Goal: Use online tool/utility

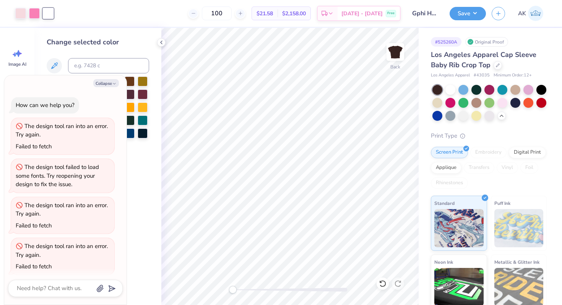
scroll to position [46, 0]
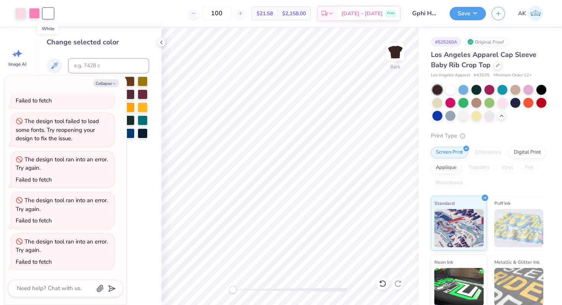
click at [50, 15] on div at bounding box center [48, 13] width 11 height 11
click at [105, 83] on button "Collapse" at bounding box center [106, 83] width 26 height 8
type textarea "x"
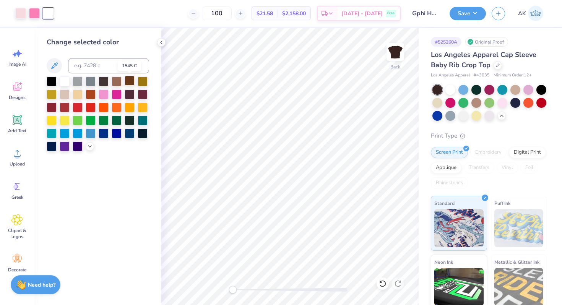
click at [130, 80] on div at bounding box center [130, 81] width 10 height 10
click at [116, 82] on div at bounding box center [117, 81] width 10 height 10
click at [133, 79] on div at bounding box center [130, 81] width 10 height 10
click at [113, 84] on div at bounding box center [117, 81] width 10 height 10
click at [465, 13] on button "Save" at bounding box center [467, 12] width 36 height 13
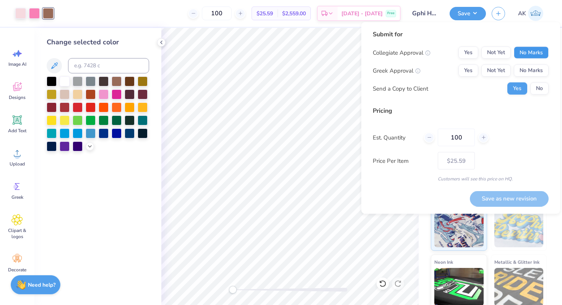
click at [525, 53] on button "No Marks" at bounding box center [530, 53] width 35 height 12
click at [487, 69] on button "Not Yet" at bounding box center [495, 71] width 29 height 12
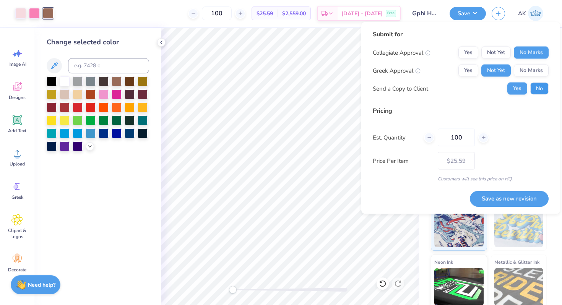
click at [536, 92] on button "No" at bounding box center [539, 89] width 18 height 12
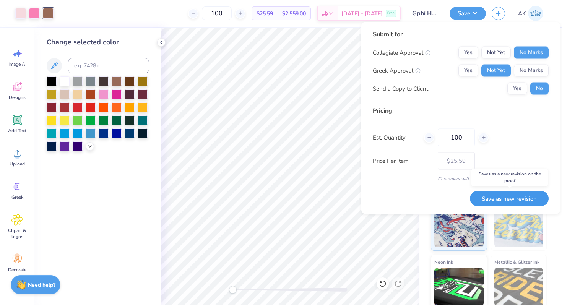
click at [481, 196] on button "Save as new revision" at bounding box center [509, 199] width 79 height 16
type input "$25.59"
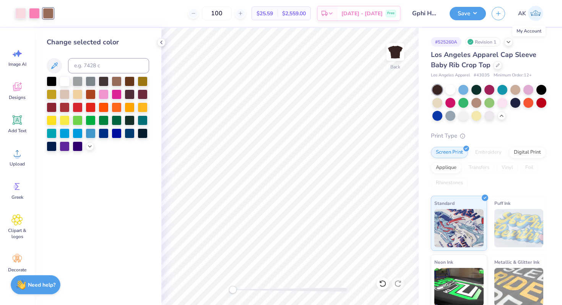
click at [531, 8] on img at bounding box center [535, 13] width 15 height 15
